Goal: Navigation & Orientation: Understand site structure

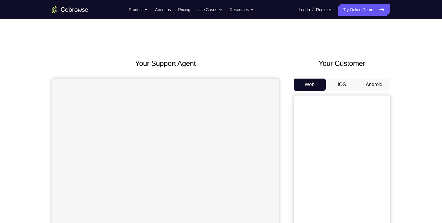
click at [362, 83] on button "Android" at bounding box center [374, 85] width 32 height 12
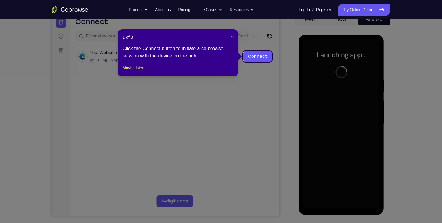
click at [230, 37] on header "1 of 8 ×" at bounding box center [177, 37] width 111 height 6
click at [231, 38] on span "×" at bounding box center [232, 37] width 2 height 5
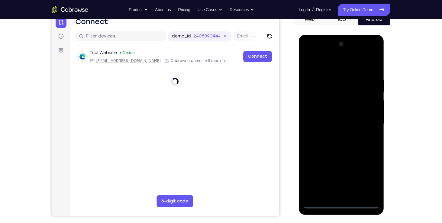
click at [340, 201] on div at bounding box center [341, 123] width 76 height 169
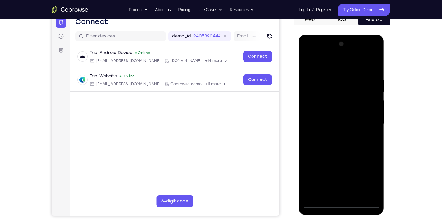
click at [341, 201] on div at bounding box center [341, 123] width 76 height 169
click at [341, 205] on div at bounding box center [341, 123] width 76 height 169
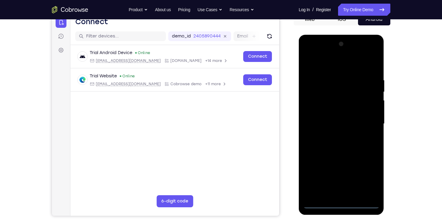
click at [341, 205] on div at bounding box center [341, 123] width 76 height 169
click at [368, 177] on div at bounding box center [341, 123] width 76 height 169
click at [352, 68] on div at bounding box center [341, 123] width 76 height 169
click at [369, 121] on div at bounding box center [341, 123] width 76 height 169
click at [335, 195] on div at bounding box center [341, 123] width 76 height 169
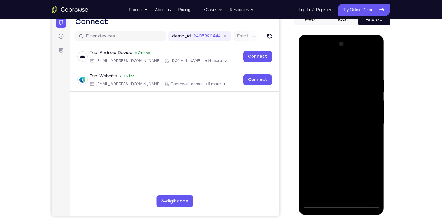
click at [336, 119] on div at bounding box center [341, 123] width 76 height 169
click at [336, 112] on div at bounding box center [341, 123] width 76 height 169
click at [337, 122] on div at bounding box center [341, 123] width 76 height 169
click at [340, 142] on div at bounding box center [341, 123] width 76 height 169
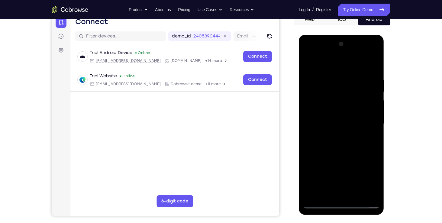
click at [373, 69] on div at bounding box center [341, 123] width 76 height 169
click at [337, 77] on div at bounding box center [341, 123] width 76 height 169
click at [370, 63] on div at bounding box center [341, 123] width 76 height 169
click at [354, 193] on div at bounding box center [341, 123] width 76 height 169
click at [341, 157] on div at bounding box center [341, 123] width 76 height 169
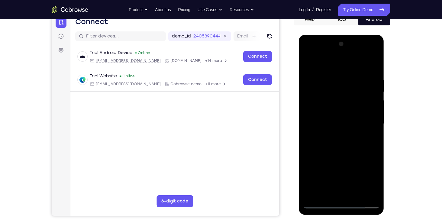
click at [347, 106] on div at bounding box center [341, 123] width 76 height 169
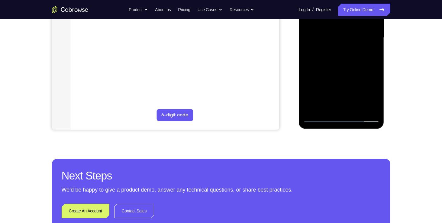
scroll to position [152, 0]
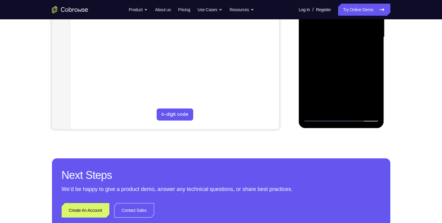
click at [319, 82] on div at bounding box center [341, 37] width 76 height 169
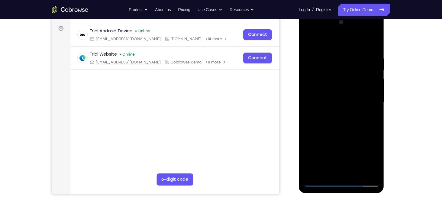
scroll to position [86, 0]
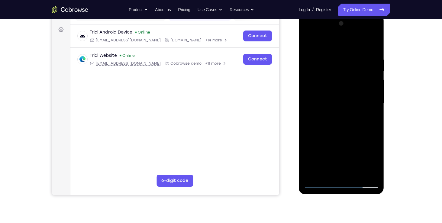
click at [330, 72] on div at bounding box center [341, 103] width 76 height 169
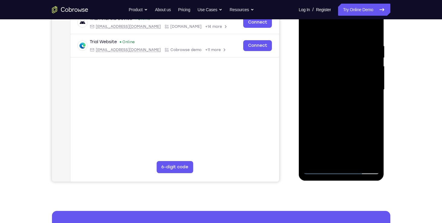
scroll to position [99, 0]
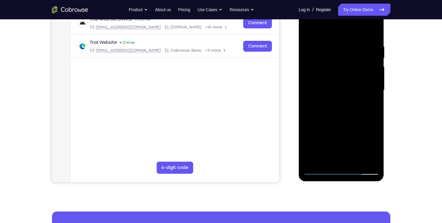
click at [318, 145] on div at bounding box center [341, 90] width 76 height 169
click at [342, 148] on div at bounding box center [341, 90] width 76 height 169
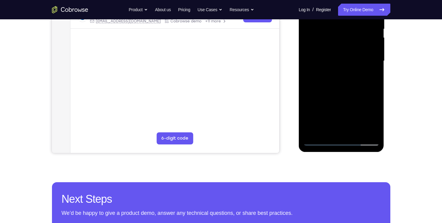
scroll to position [128, 0]
click at [339, 130] on div at bounding box center [341, 60] width 76 height 169
click at [348, 87] on div at bounding box center [341, 60] width 76 height 169
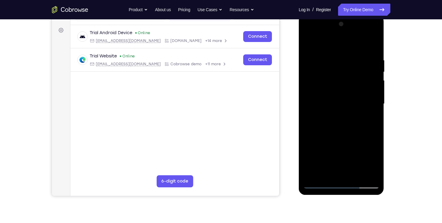
scroll to position [83, 0]
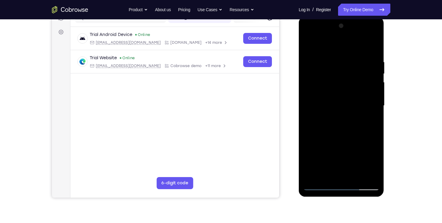
click at [328, 65] on div at bounding box center [341, 105] width 76 height 169
click at [342, 174] on div at bounding box center [341, 105] width 76 height 169
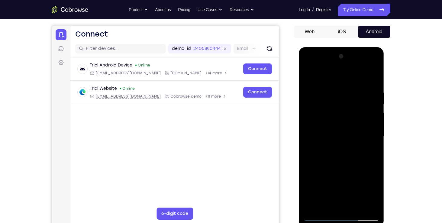
scroll to position [53, 0]
click at [374, 65] on div at bounding box center [341, 136] width 76 height 169
click at [330, 135] on div at bounding box center [341, 136] width 76 height 169
click at [370, 204] on div at bounding box center [341, 136] width 76 height 169
click at [308, 66] on div at bounding box center [341, 136] width 76 height 169
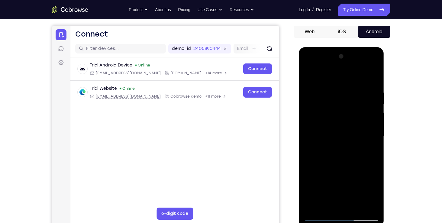
click at [309, 66] on div at bounding box center [341, 136] width 76 height 169
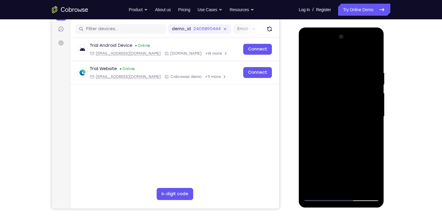
scroll to position [73, 0]
click at [326, 183] on div at bounding box center [341, 116] width 76 height 169
click at [376, 150] on div at bounding box center [341, 116] width 76 height 169
click at [341, 164] on div at bounding box center [341, 116] width 76 height 169
click at [362, 164] on div at bounding box center [341, 116] width 76 height 169
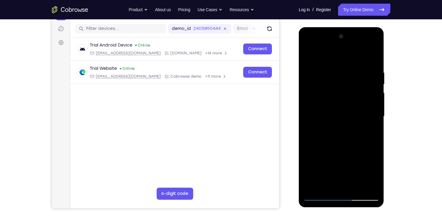
click at [368, 173] on div at bounding box center [341, 116] width 76 height 169
click at [355, 181] on div at bounding box center [341, 116] width 76 height 169
click at [361, 163] on div at bounding box center [341, 116] width 76 height 169
click at [349, 175] on div at bounding box center [341, 116] width 76 height 169
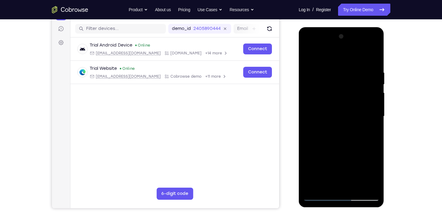
click at [349, 175] on div at bounding box center [341, 116] width 76 height 169
click at [348, 165] on div at bounding box center [341, 116] width 76 height 169
click at [375, 143] on div at bounding box center [341, 116] width 76 height 169
click at [368, 130] on div at bounding box center [341, 116] width 76 height 169
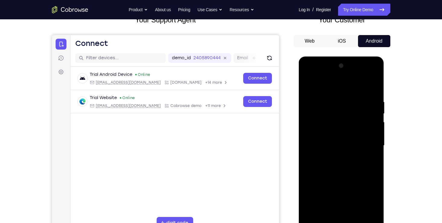
scroll to position [50, 0]
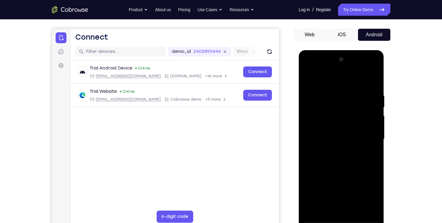
click at [341, 188] on div at bounding box center [341, 139] width 76 height 169
click at [356, 174] on div at bounding box center [341, 139] width 76 height 169
click at [345, 207] on div at bounding box center [341, 139] width 76 height 169
click at [342, 186] on div at bounding box center [341, 139] width 76 height 169
click at [349, 201] on div at bounding box center [341, 139] width 76 height 169
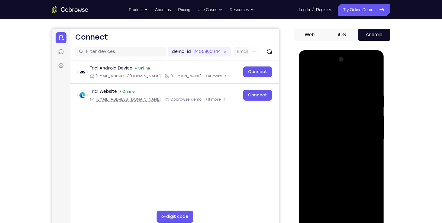
click at [322, 186] on div at bounding box center [341, 139] width 76 height 169
click at [370, 153] on div at bounding box center [341, 139] width 76 height 169
click at [342, 91] on div at bounding box center [341, 139] width 76 height 169
click at [356, 89] on div at bounding box center [341, 139] width 76 height 169
click at [333, 195] on div at bounding box center [341, 139] width 76 height 169
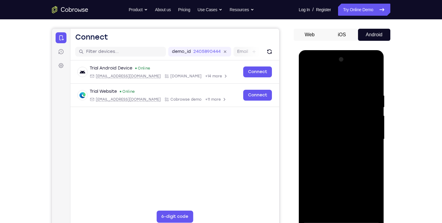
click at [335, 195] on div at bounding box center [341, 139] width 76 height 169
click at [328, 189] on div at bounding box center [341, 139] width 76 height 169
click at [308, 77] on div at bounding box center [341, 139] width 76 height 169
click at [330, 131] on div at bounding box center [341, 139] width 76 height 169
click at [343, 172] on div at bounding box center [341, 139] width 76 height 169
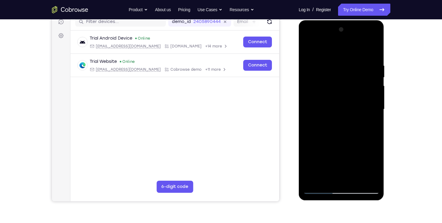
scroll to position [80, 0]
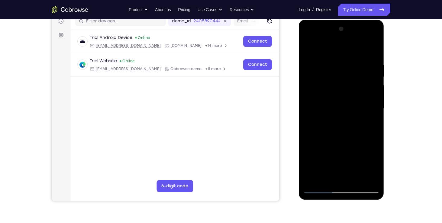
click at [374, 108] on div at bounding box center [341, 108] width 76 height 169
click at [375, 109] on div at bounding box center [341, 108] width 76 height 169
click at [354, 180] on div at bounding box center [341, 108] width 76 height 169
click at [350, 105] on div at bounding box center [341, 108] width 76 height 169
click at [337, 176] on div at bounding box center [341, 108] width 76 height 169
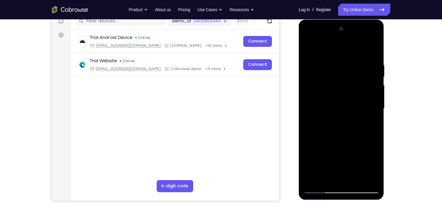
click at [341, 157] on div at bounding box center [341, 108] width 76 height 169
click at [321, 154] on div at bounding box center [341, 108] width 76 height 169
click at [356, 143] on div at bounding box center [341, 108] width 76 height 169
click at [347, 179] on div at bounding box center [341, 108] width 76 height 169
click at [343, 157] on div at bounding box center [341, 108] width 76 height 169
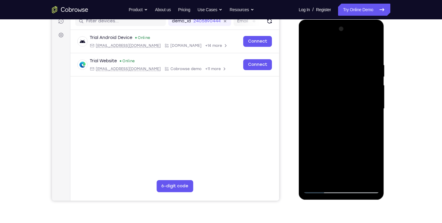
click at [334, 157] on div at bounding box center [341, 108] width 76 height 169
click at [370, 156] on div at bounding box center [341, 108] width 76 height 169
click at [335, 155] on div at bounding box center [341, 108] width 76 height 169
click at [339, 155] on div at bounding box center [341, 108] width 76 height 169
click at [361, 158] on div at bounding box center [341, 108] width 76 height 169
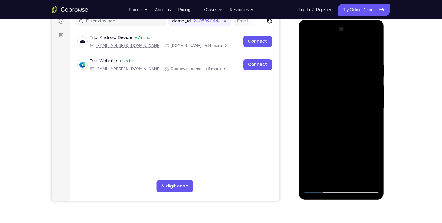
click at [349, 176] on div at bounding box center [341, 108] width 76 height 169
click at [339, 156] on div at bounding box center [341, 108] width 76 height 169
click at [336, 157] on div at bounding box center [341, 108] width 76 height 169
click at [368, 154] on div at bounding box center [341, 108] width 76 height 169
click at [325, 157] on div at bounding box center [341, 108] width 76 height 169
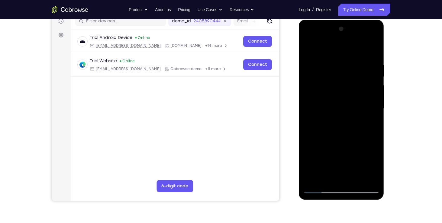
click at [323, 157] on div at bounding box center [341, 108] width 76 height 169
click at [328, 164] on div at bounding box center [341, 108] width 76 height 169
click at [358, 132] on div at bounding box center [341, 108] width 76 height 169
click at [367, 165] on div at bounding box center [341, 108] width 76 height 169
click at [342, 155] on div at bounding box center [341, 108] width 76 height 169
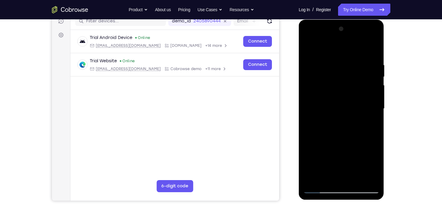
click at [370, 122] on div at bounding box center [341, 108] width 76 height 169
click at [367, 143] on div at bounding box center [341, 108] width 76 height 169
click at [328, 156] on div at bounding box center [341, 108] width 76 height 169
click at [321, 158] on div at bounding box center [341, 108] width 76 height 169
click at [326, 156] on div at bounding box center [341, 108] width 76 height 169
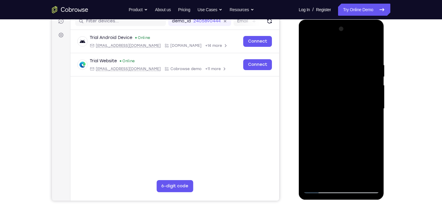
click at [339, 135] on div at bounding box center [341, 108] width 76 height 169
click at [349, 168] on div at bounding box center [341, 108] width 76 height 169
click at [373, 166] on div at bounding box center [341, 108] width 76 height 169
click at [321, 157] on div at bounding box center [341, 108] width 76 height 169
click at [339, 155] on div at bounding box center [341, 108] width 76 height 169
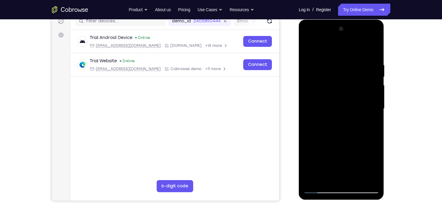
click at [338, 175] on div at bounding box center [341, 108] width 76 height 169
click at [313, 144] on div at bounding box center [341, 108] width 76 height 169
click at [333, 144] on div at bounding box center [341, 108] width 76 height 169
click at [340, 154] on div at bounding box center [341, 108] width 76 height 169
click at [314, 144] on div at bounding box center [341, 108] width 76 height 169
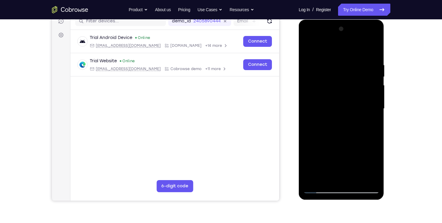
click at [321, 154] on div at bounding box center [341, 108] width 76 height 169
click at [332, 146] on div at bounding box center [341, 108] width 76 height 169
click at [348, 167] on div at bounding box center [341, 108] width 76 height 169
click at [369, 124] on div at bounding box center [341, 108] width 76 height 169
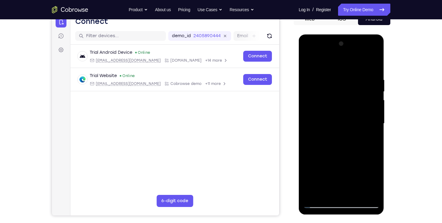
scroll to position [66, 0]
